Goal: Information Seeking & Learning: Learn about a topic

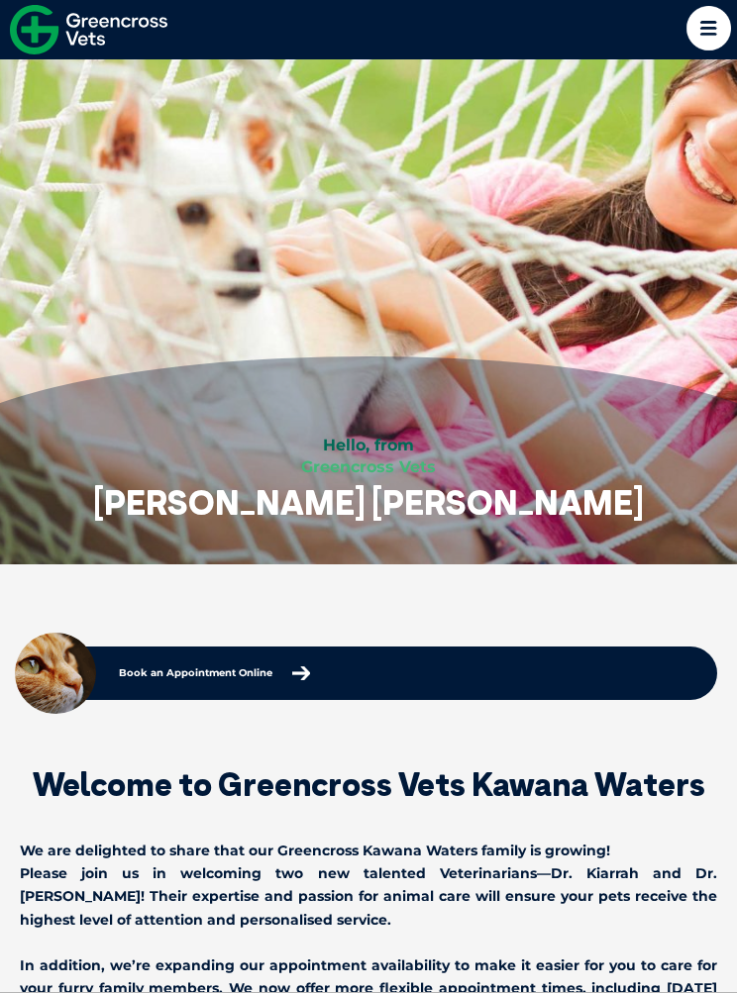
click at [733, 22] on link "Greencross Vets" at bounding box center [368, 29] width 737 height 59
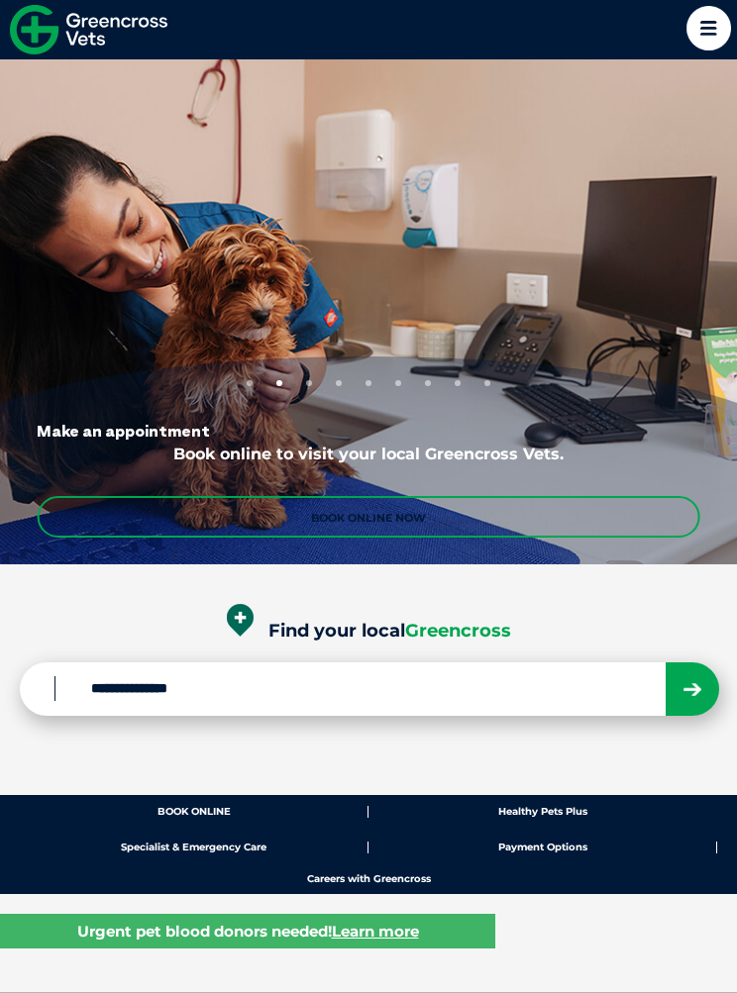
click at [246, 677] on input "Find your local Greencross" at bounding box center [358, 688] width 609 height 25
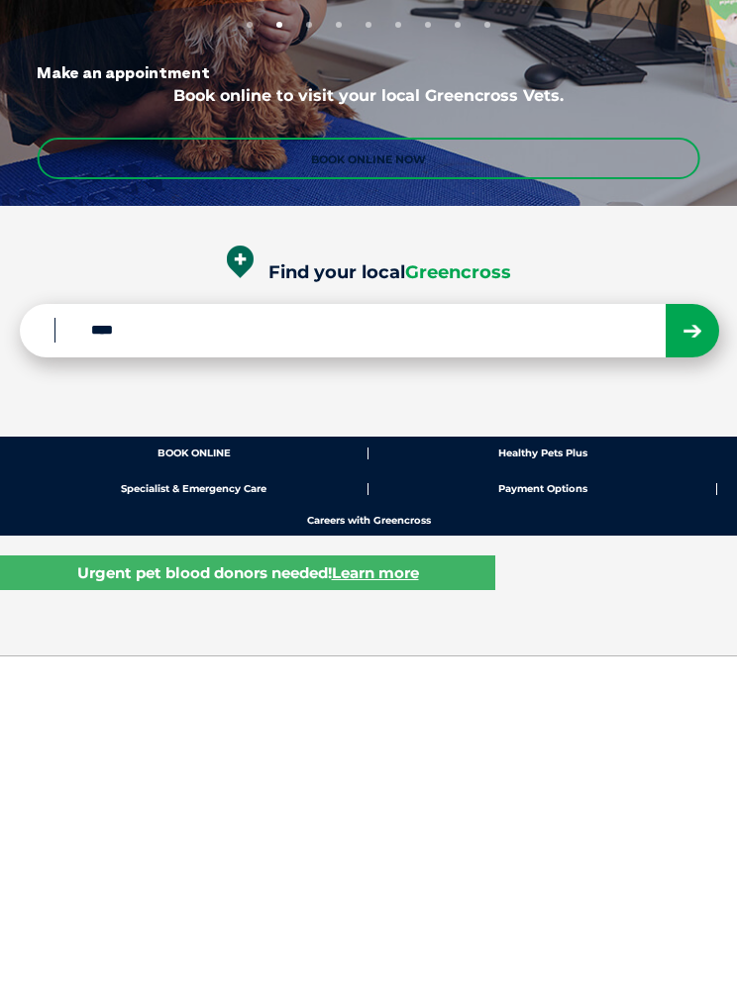
type input "****"
click at [702, 641] on button "submit" at bounding box center [691, 667] width 53 height 53
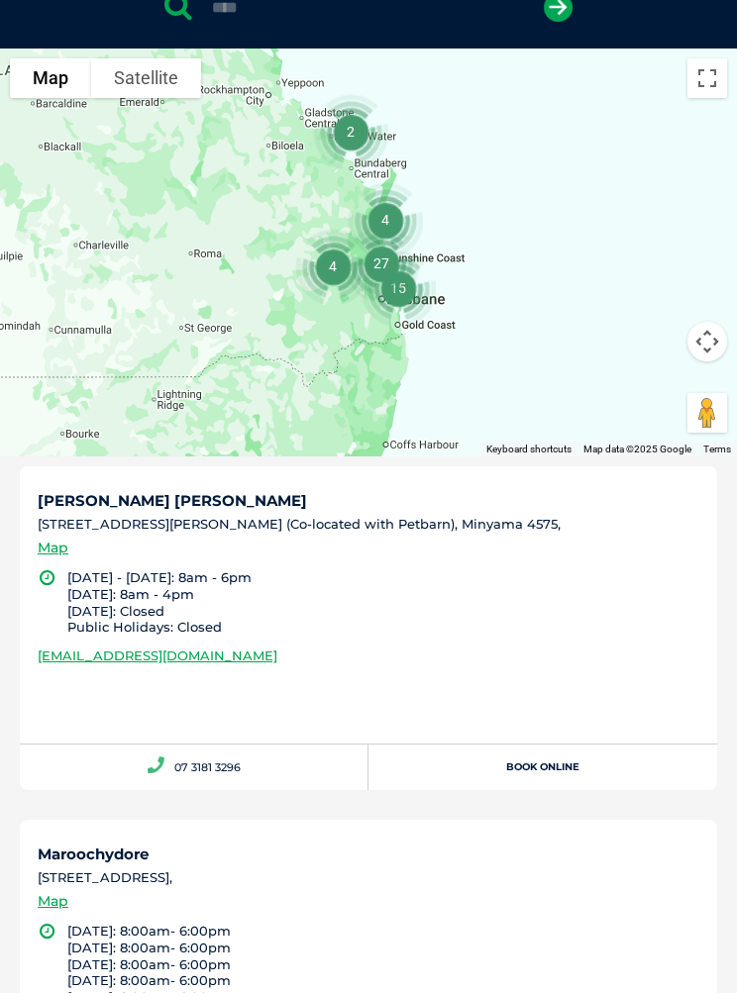
scroll to position [553, 0]
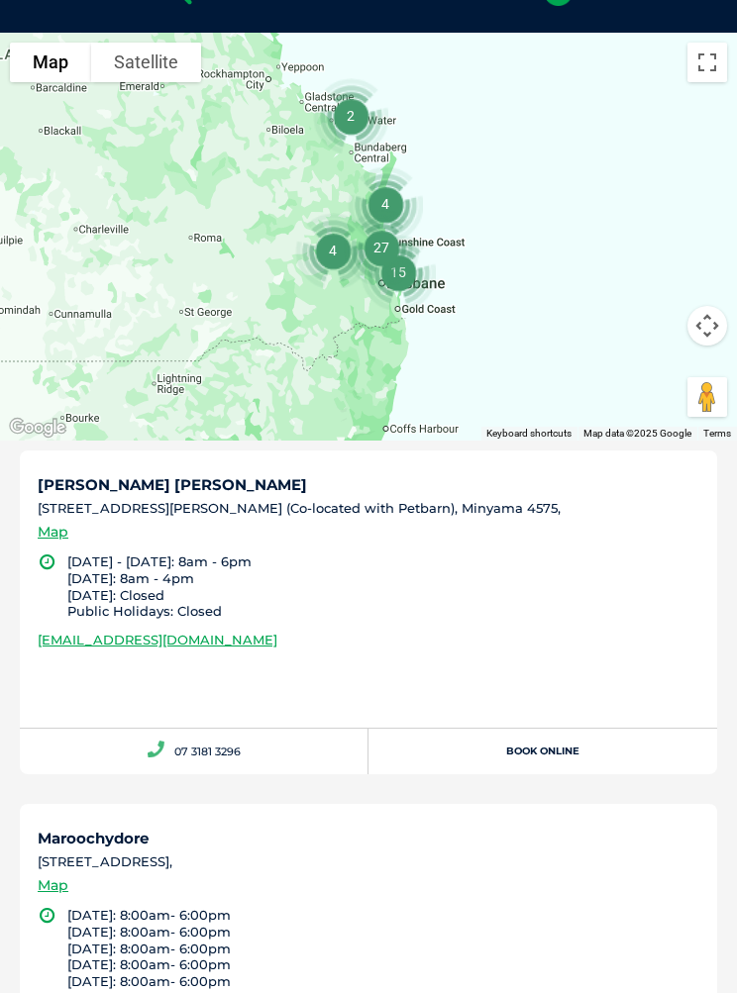
click at [276, 632] on link "greencross.kawanawaters@greencrossvet.com.au" at bounding box center [158, 640] width 240 height 16
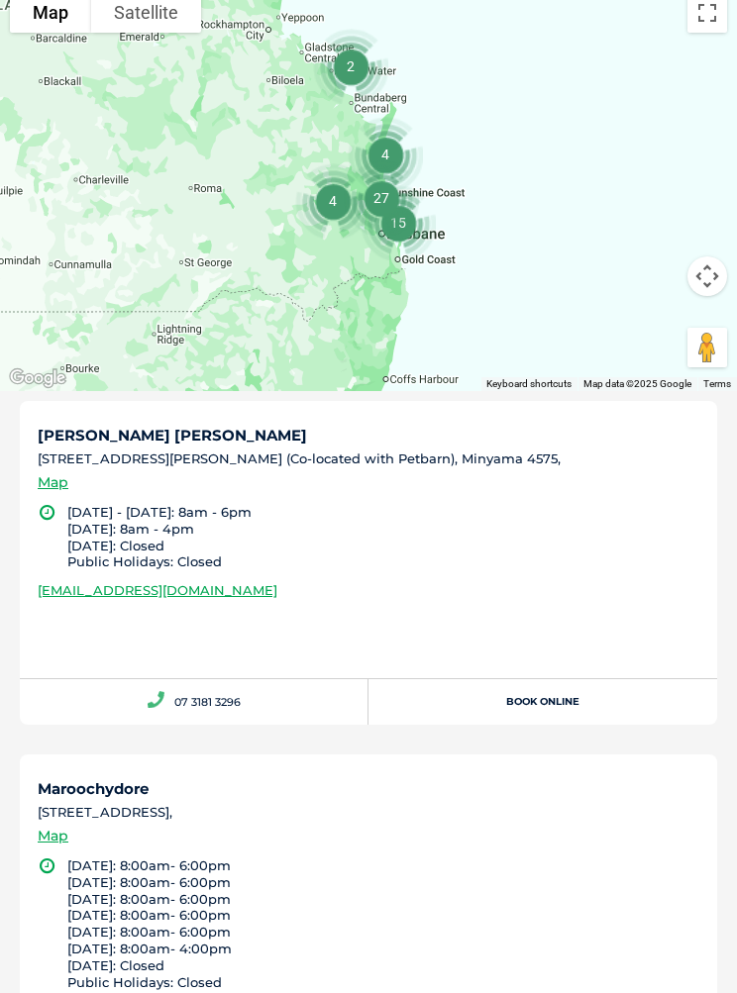
scroll to position [596, 0]
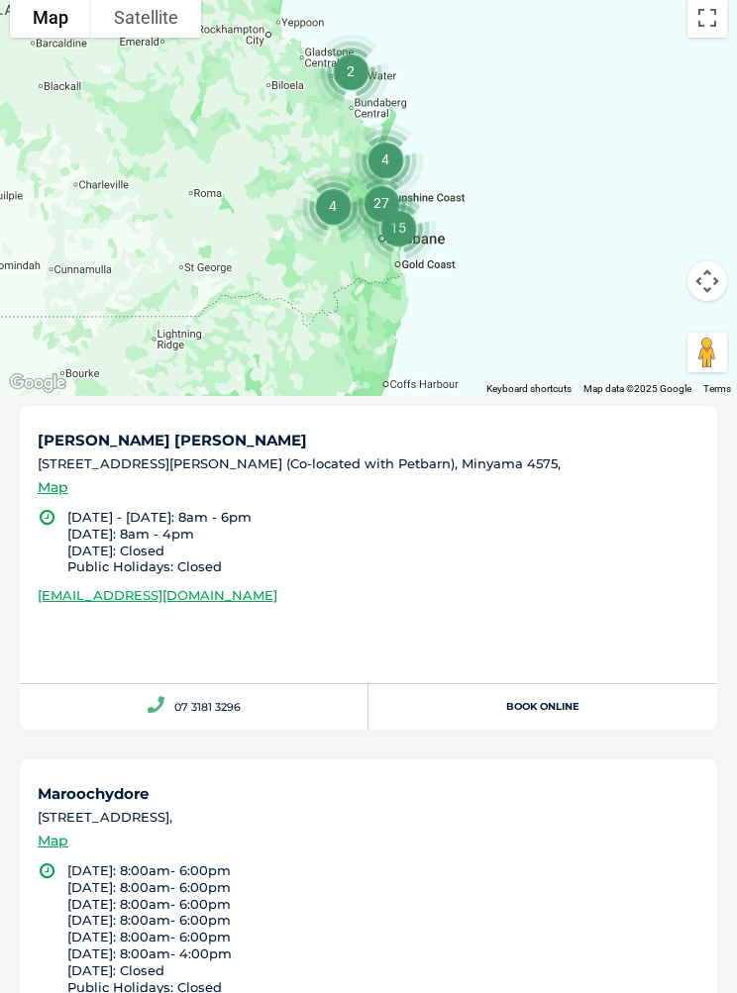
click at [102, 440] on h5 "Kawana Waters" at bounding box center [368, 441] width 661 height 15
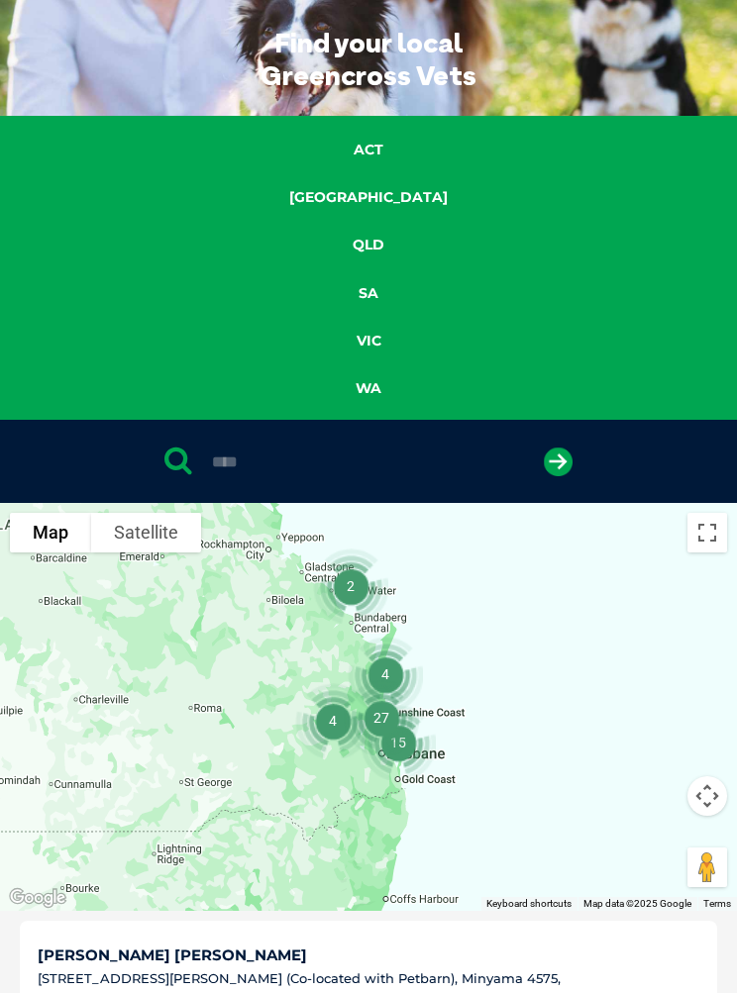
scroll to position [0, 0]
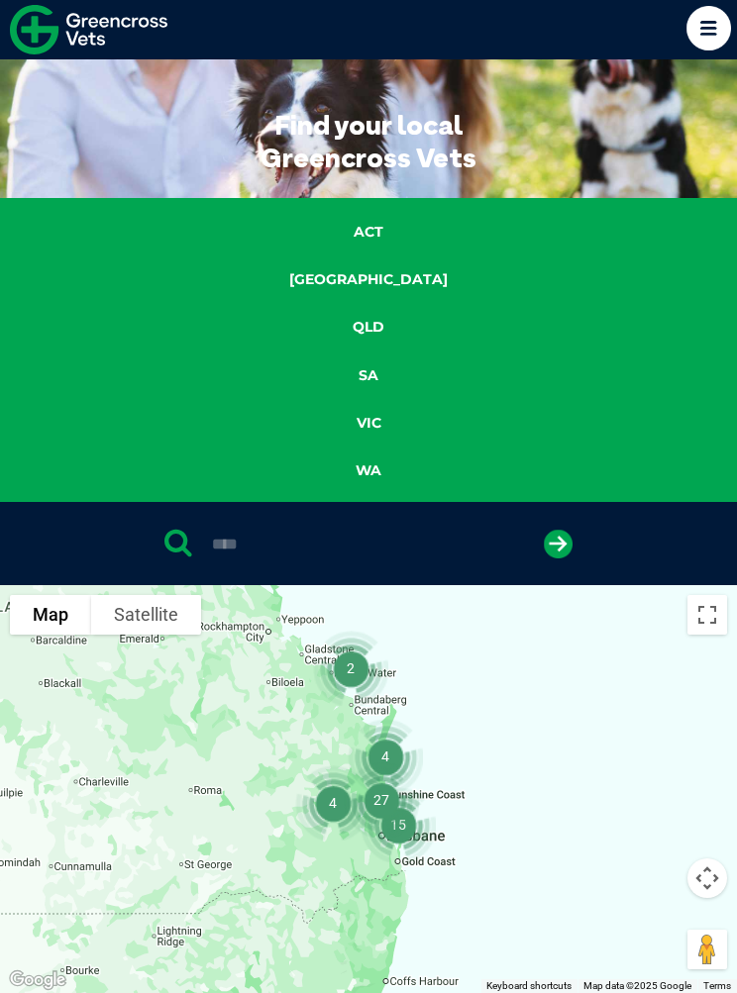
click at [363, 328] on link "QLD" at bounding box center [368, 327] width 101 height 23
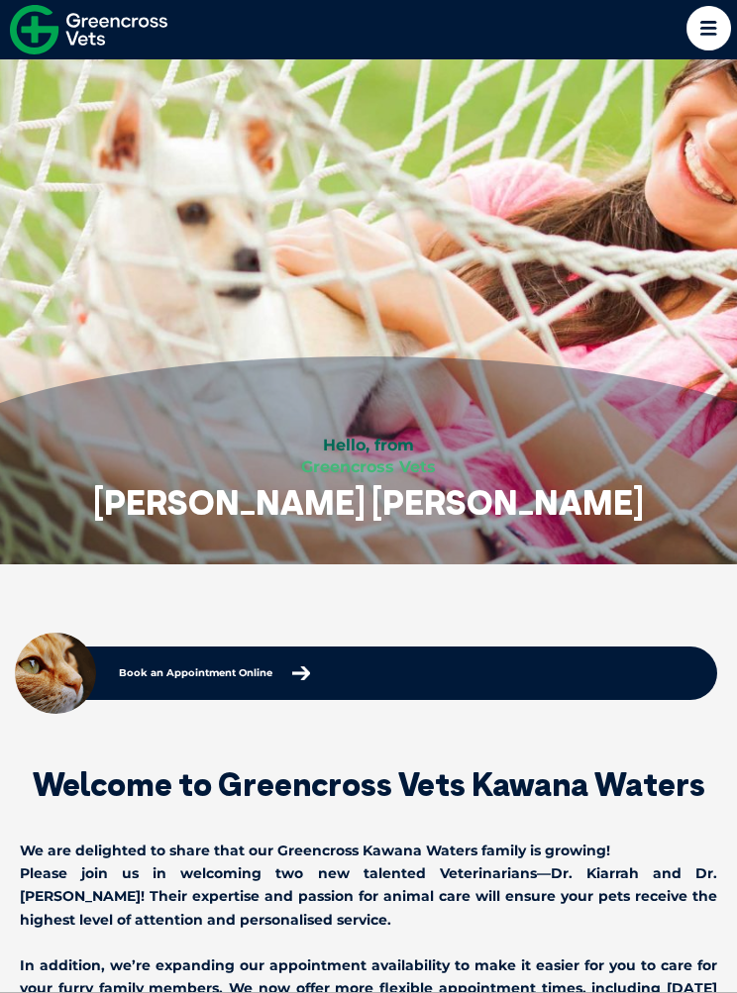
click at [720, 29] on icon at bounding box center [708, 28] width 45 height 45
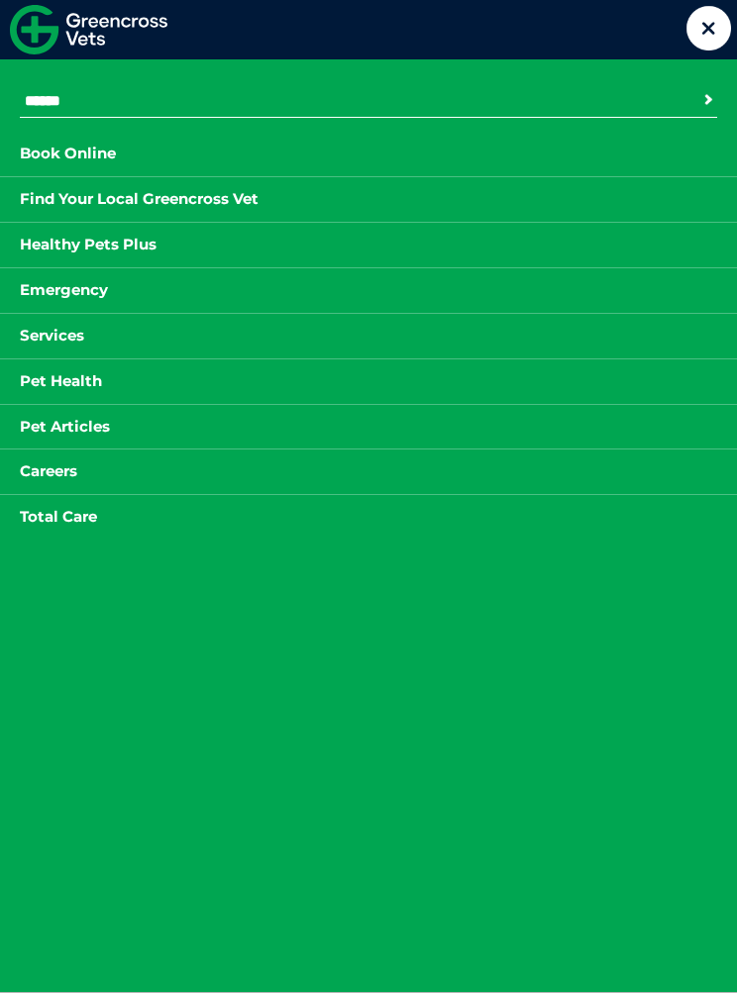
click at [83, 370] on link "Pet Health" at bounding box center [61, 381] width 122 height 25
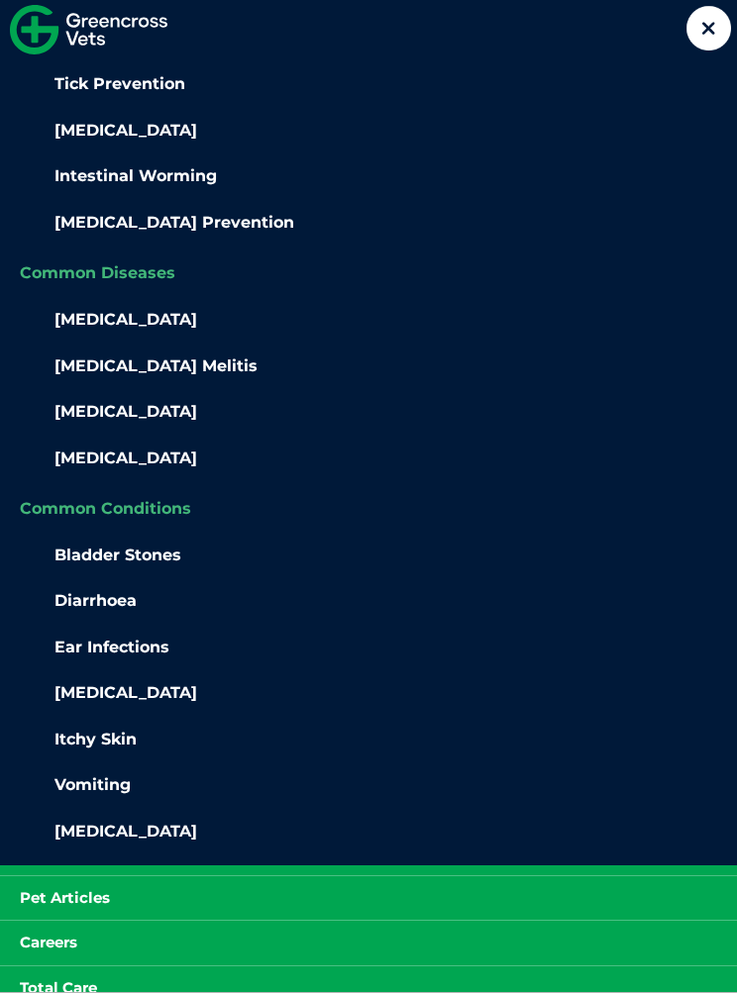
scroll to position [494, 0]
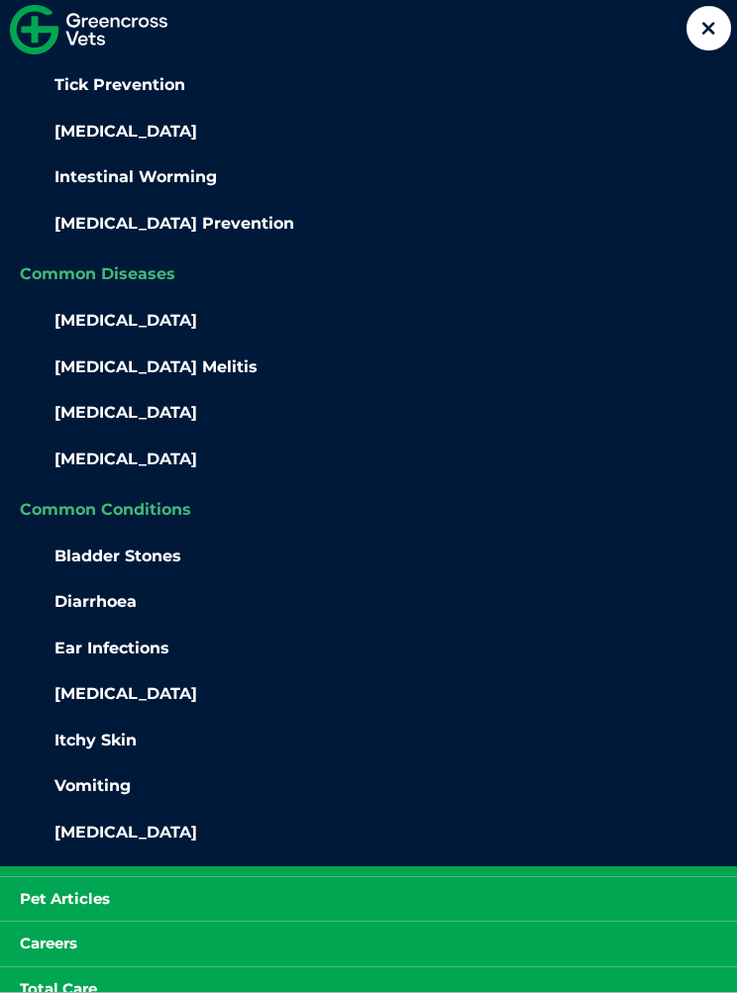
click at [100, 592] on link "Diarrhoea" at bounding box center [95, 601] width 82 height 19
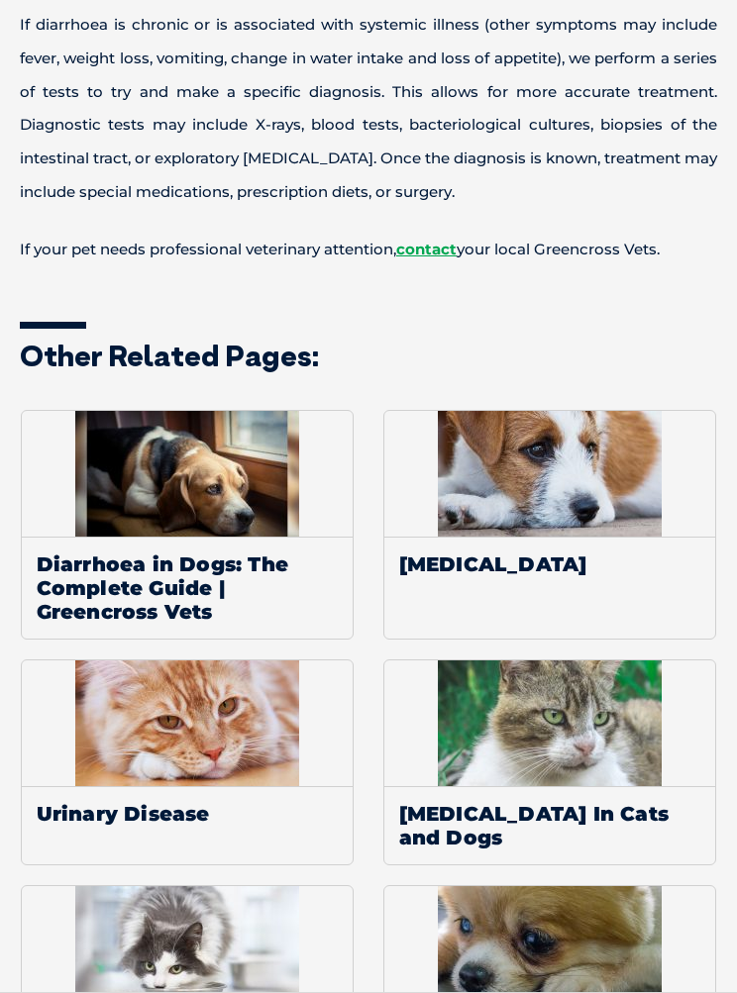
scroll to position [2282, 0]
click at [151, 573] on span "Diarrhoea in Dogs: The Complete Guide | Greencross Vets" at bounding box center [188, 588] width 332 height 102
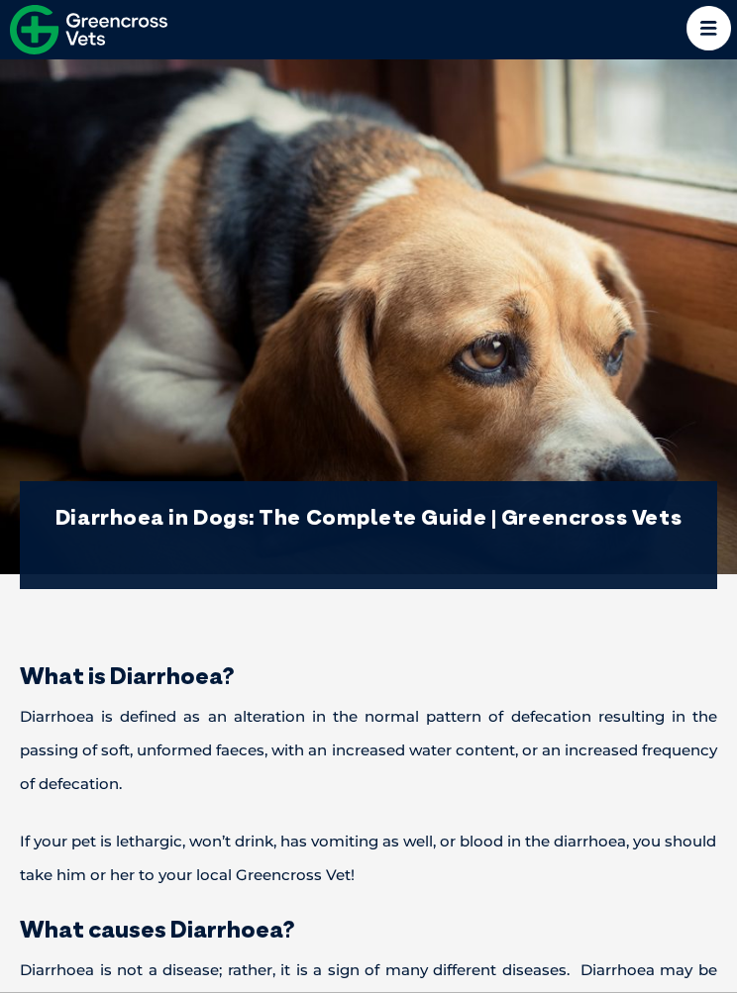
click at [719, 23] on icon at bounding box center [708, 28] width 45 height 45
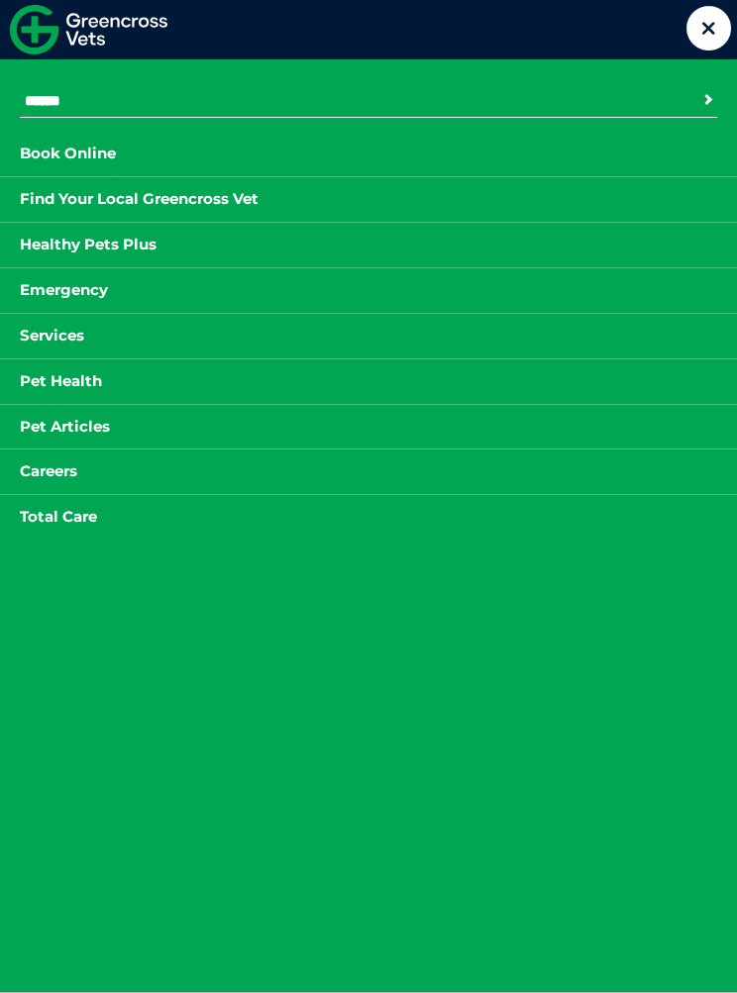
click at [67, 380] on link "Pet Health" at bounding box center [61, 381] width 122 height 25
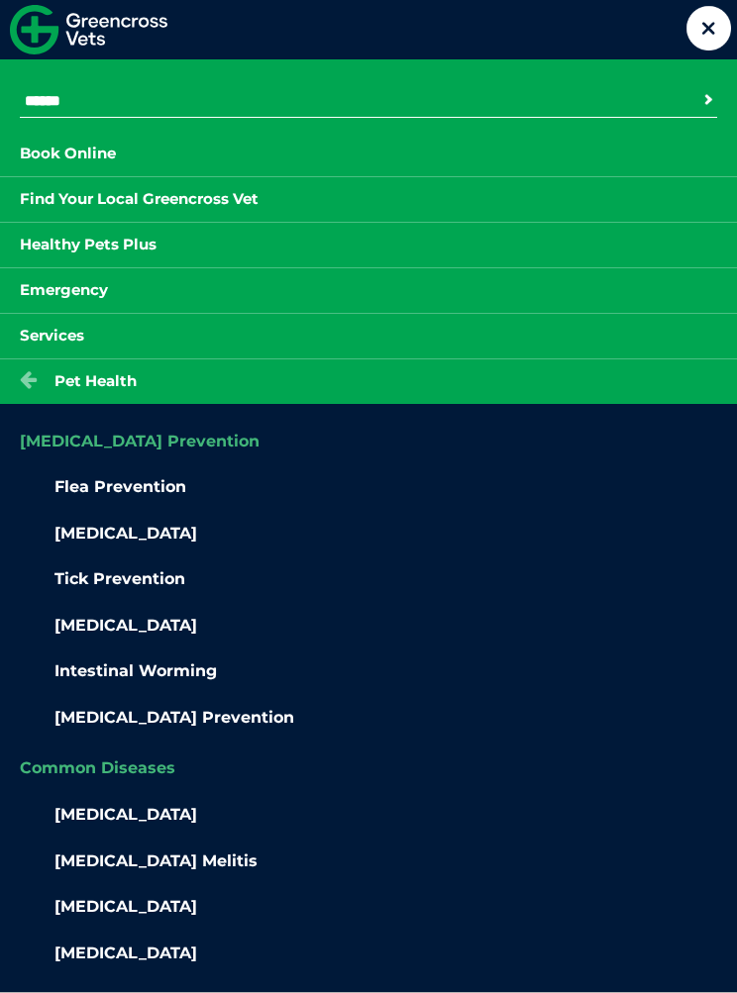
click at [136, 233] on link "Healthy Pets Plus" at bounding box center [88, 245] width 176 height 25
